Goal: Transaction & Acquisition: Purchase product/service

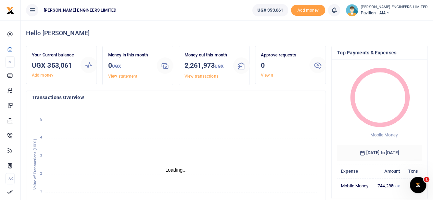
scroll to position [5, 5]
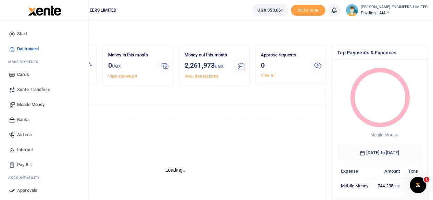
click at [30, 105] on span "Mobile Money" at bounding box center [30, 104] width 27 height 7
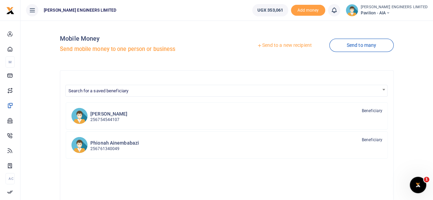
click at [276, 46] on link "Send to a new recipient" at bounding box center [284, 45] width 89 height 12
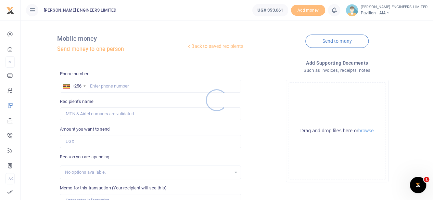
click at [98, 87] on div at bounding box center [216, 100] width 433 height 200
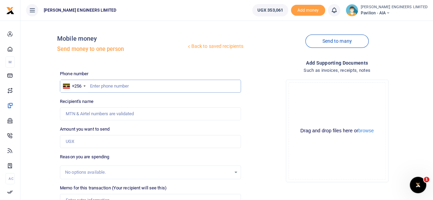
click at [102, 89] on input "text" at bounding box center [150, 86] width 181 height 13
type input "744022676"
type input "Beatrice Namubiru"
type input "744022676"
click at [79, 144] on input "Amount you want to send" at bounding box center [150, 141] width 181 height 13
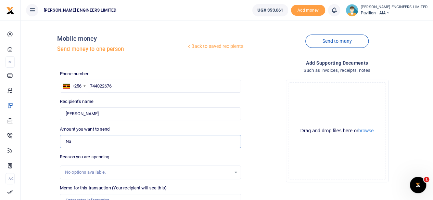
type input "N"
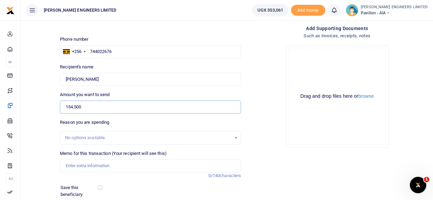
scroll to position [46, 0]
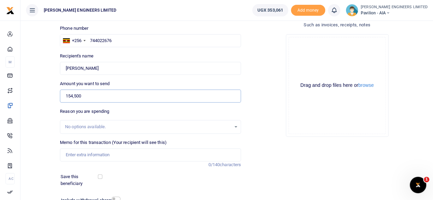
type input "154,500"
click at [72, 154] on input "Memo for this transaction (Your recipient will see this)" at bounding box center [150, 155] width 181 height 13
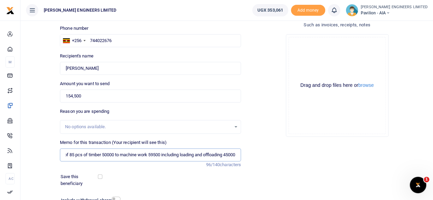
scroll to position [0, 27]
click at [222, 155] on input "Tranpsort of 85 pcs of timber 50000 to machine work 59500 including loading and…" at bounding box center [150, 155] width 181 height 13
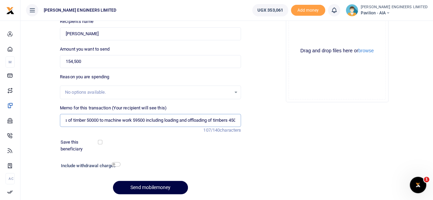
scroll to position [91, 0]
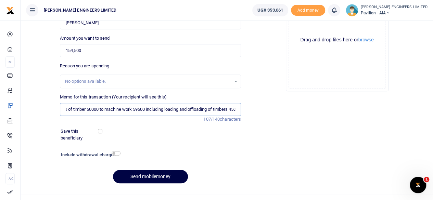
type input "Tranpsort of 85 pcs of timber 50000 to machine work 59500 including loading and…"
click at [116, 154] on input "checkbox" at bounding box center [116, 153] width 9 height 4
checkbox input "true"
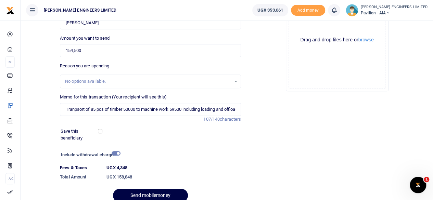
click at [161, 193] on div at bounding box center [161, 196] width 8 height 8
click at [154, 197] on button "Send mobilemoney" at bounding box center [150, 195] width 75 height 13
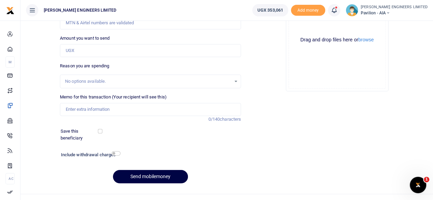
click at [338, 11] on icon at bounding box center [334, 11] width 7 height 8
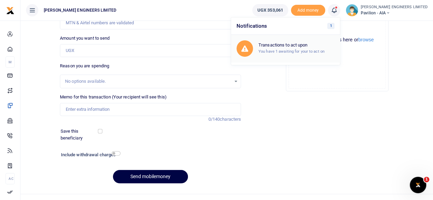
click at [288, 49] on small "You have 1 awaiting for your to act on" at bounding box center [291, 51] width 66 height 5
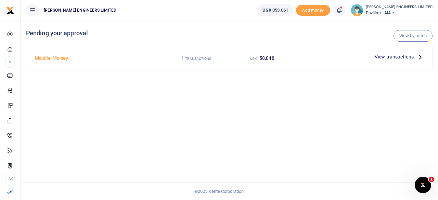
click at [400, 57] on span "View transactions" at bounding box center [394, 57] width 39 height 8
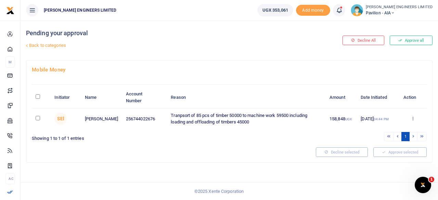
click at [37, 119] on input "checkbox" at bounding box center [38, 118] width 4 height 4
checkbox input "true"
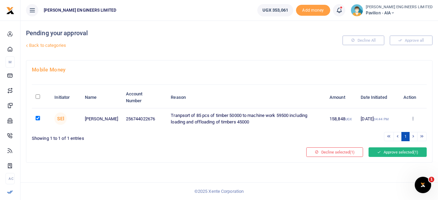
click at [384, 152] on button "Approve selected (1)" at bounding box center [398, 153] width 58 height 10
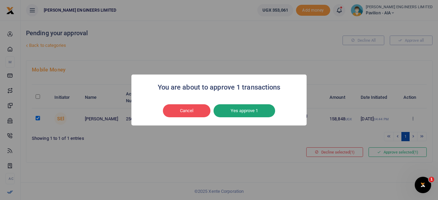
click at [238, 110] on button "Yes approve 1" at bounding box center [245, 110] width 62 height 13
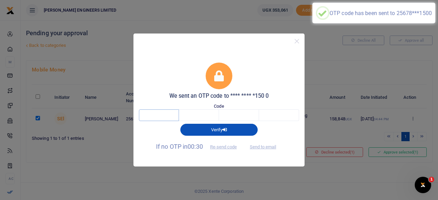
click at [164, 116] on input "text" at bounding box center [159, 116] width 40 height 12
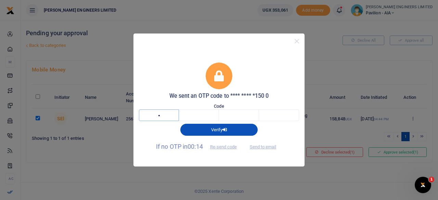
type input "7"
type input "9"
type input "0"
type input "7"
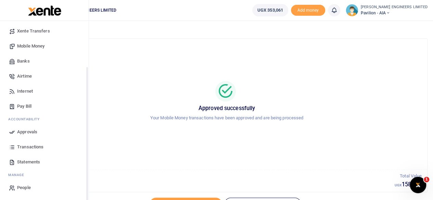
scroll to position [59, 0]
click at [37, 147] on span "Transactions" at bounding box center [30, 146] width 26 height 7
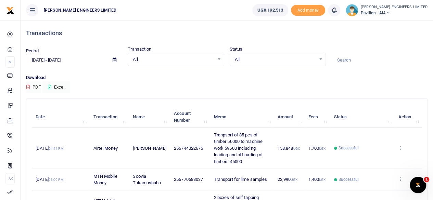
click at [390, 13] on icon at bounding box center [388, 13] width 4 height 5
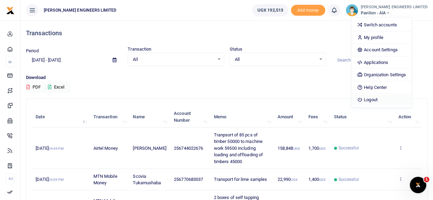
click at [393, 100] on link "Logout" at bounding box center [382, 100] width 60 height 10
